Goal: Information Seeking & Learning: Learn about a topic

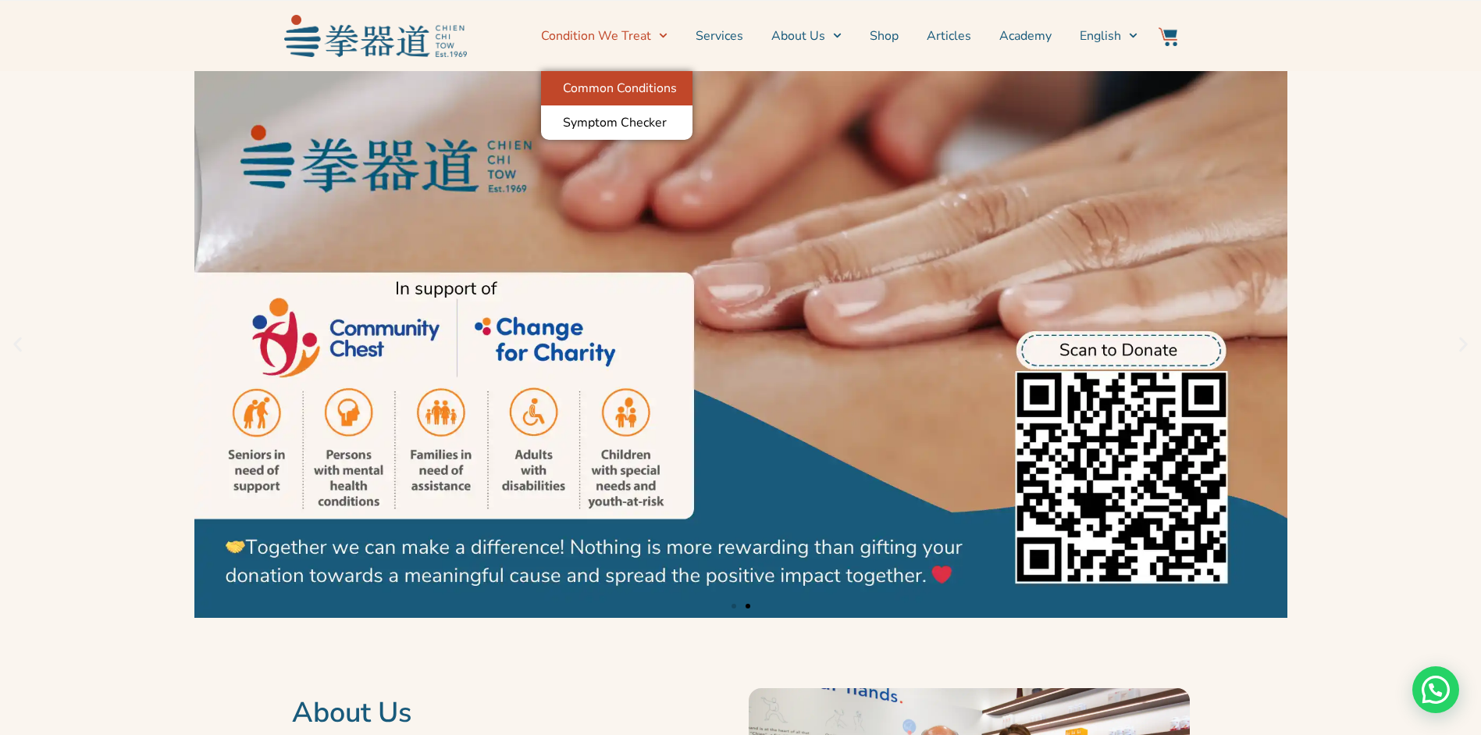
click at [653, 86] on link "Common Conditions" at bounding box center [616, 88] width 151 height 34
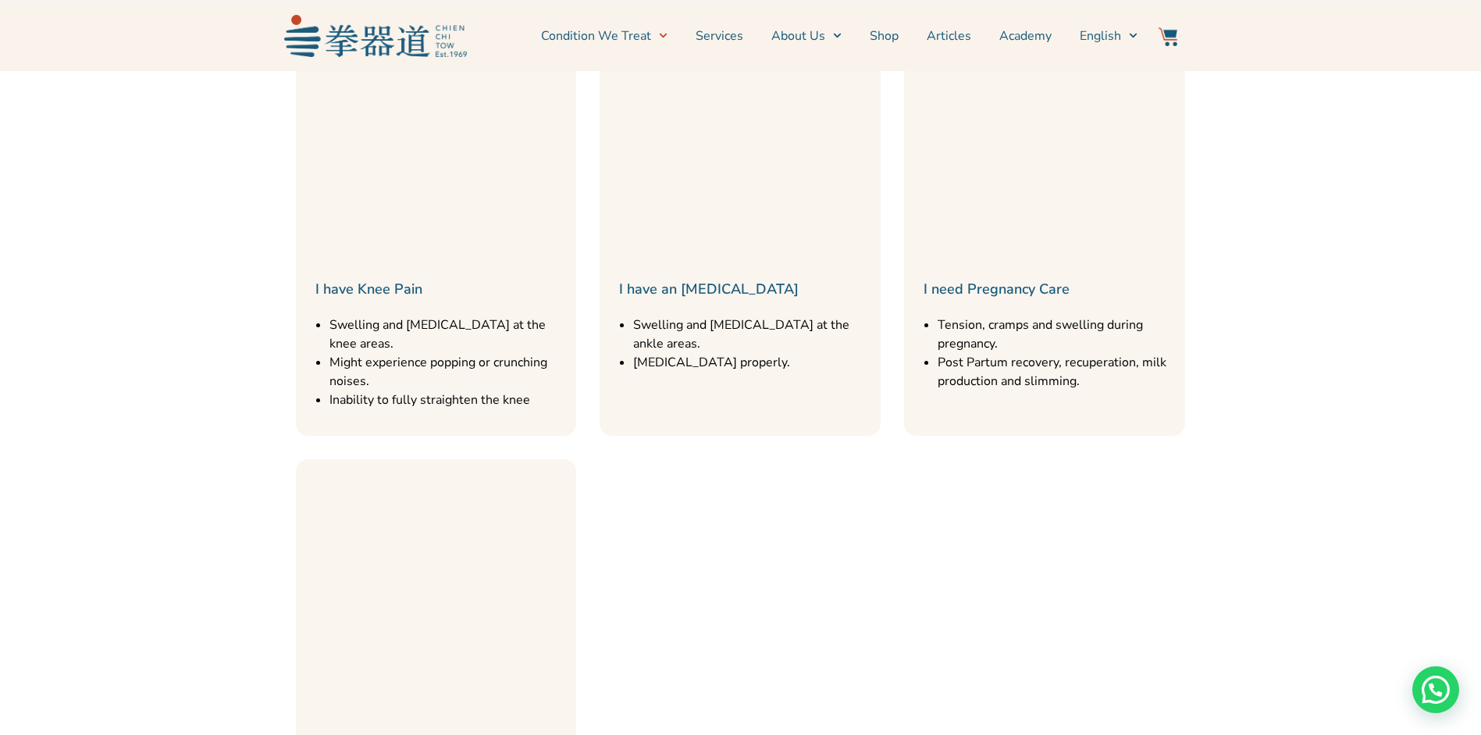
scroll to position [1128, 0]
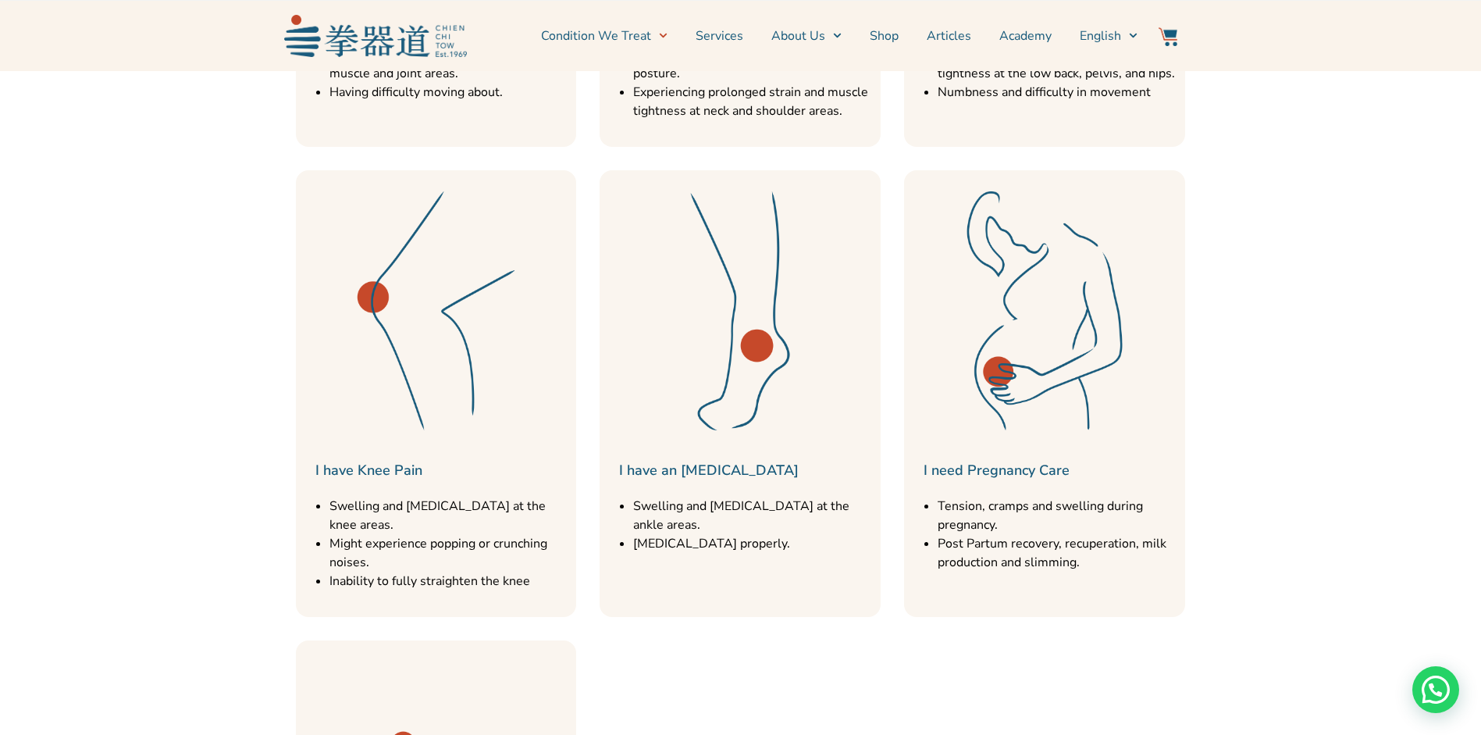
click at [750, 325] on img at bounding box center [740, 310] width 265 height 265
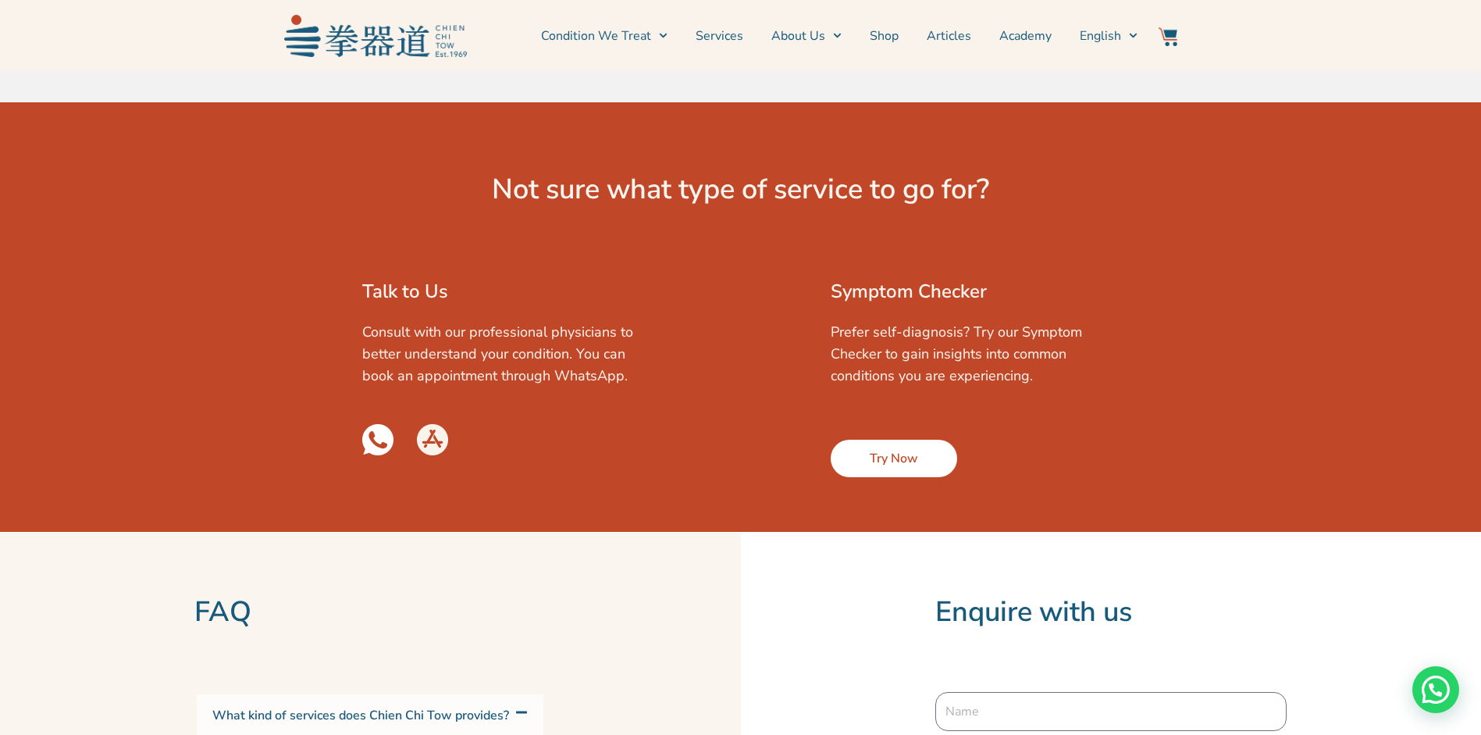
scroll to position [3672, 0]
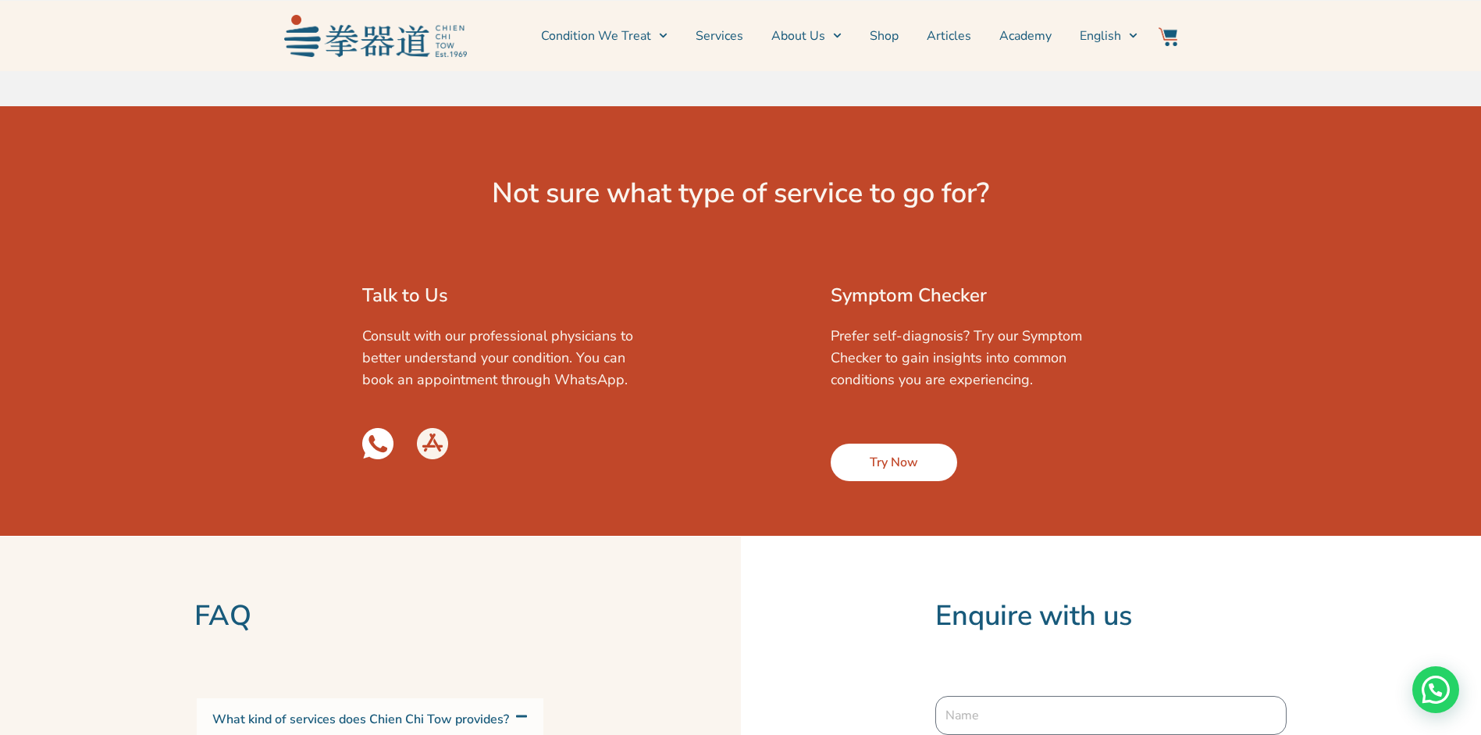
click at [906, 453] on span "Try Now" at bounding box center [894, 462] width 48 height 19
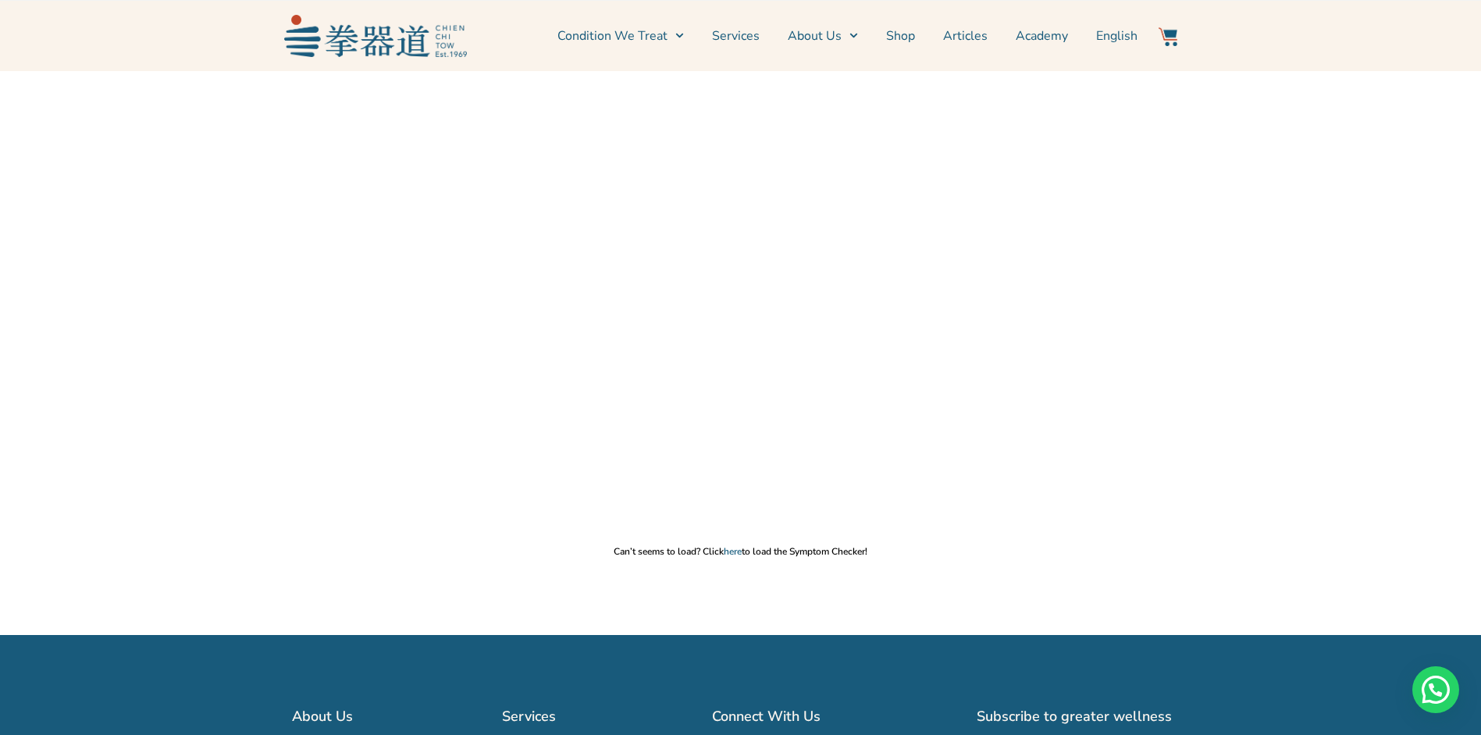
click at [658, 554] on p "Can’t seems to load? Click here to load the Symptom Checker!" at bounding box center [741, 551] width 1466 height 12
click at [732, 550] on link "here" at bounding box center [733, 551] width 18 height 12
